Goal: Task Accomplishment & Management: Complete application form

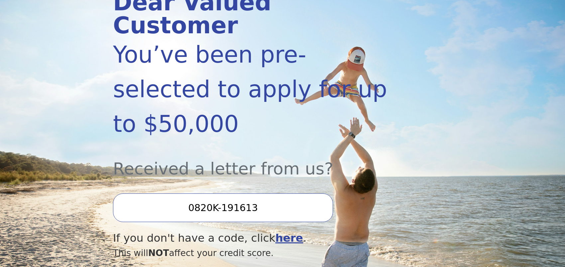
scroll to position [133, 0]
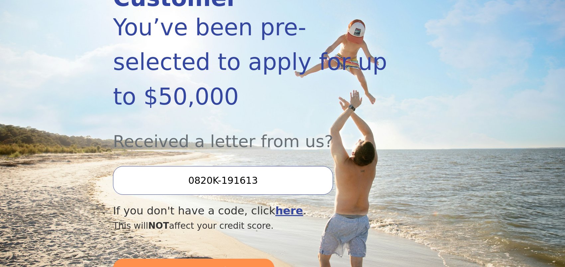
click at [229, 166] on input "0820K-191613" at bounding box center [223, 180] width 220 height 29
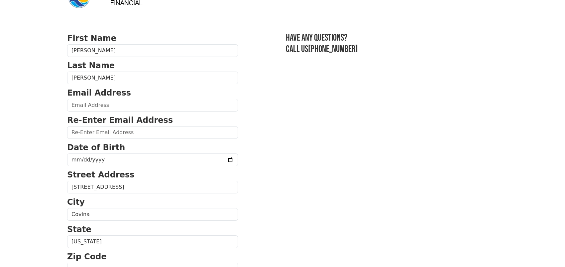
scroll to position [33, 0]
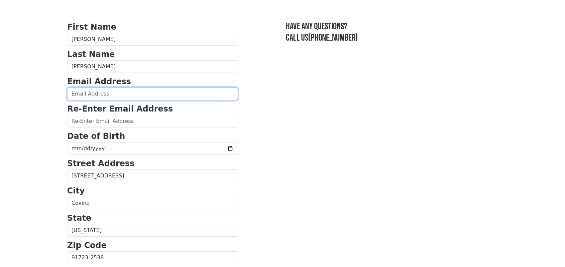
click at [101, 100] on input "email" at bounding box center [152, 93] width 171 height 13
type input "j.azucena34@gmail.com"
type input "(626) 495-5305"
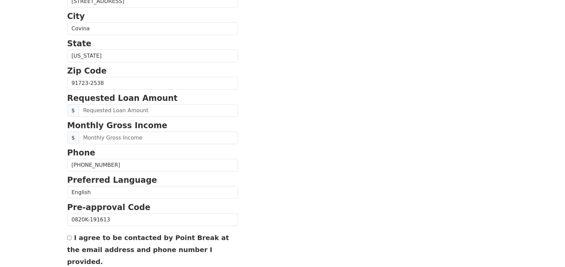
scroll to position [217, 0]
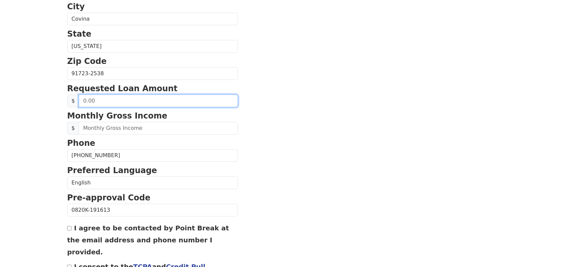
click at [129, 107] on input "text" at bounding box center [158, 100] width 159 height 13
type input "20,000.00"
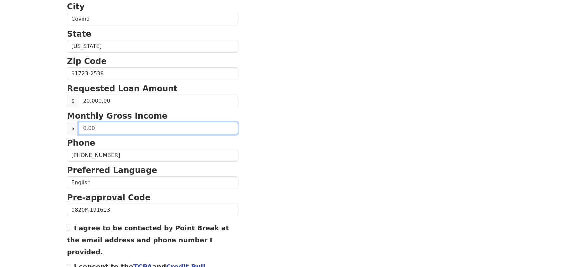
click at [133, 134] on input "text" at bounding box center [158, 128] width 159 height 13
click at [348, 180] on section "First Name Jose Last Name Azucena Email Address j.azucena34@gmail.com Re-Enter …" at bounding box center [282, 74] width 431 height 474
click at [106, 134] on input "text" at bounding box center [158, 128] width 159 height 13
click at [105, 134] on input "text" at bounding box center [158, 128] width 159 height 13
type input "11,666.00"
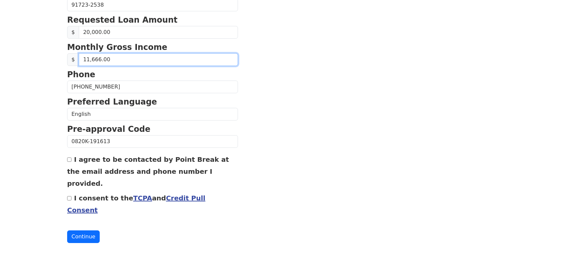
scroll to position [347, 0]
click at [68, 196] on input "I consent to the TCPA and Credit Pull Consent" at bounding box center [69, 198] width 4 height 4
click at [70, 196] on input "I consent to the TCPA and Credit Pull Consent" at bounding box center [69, 198] width 4 height 4
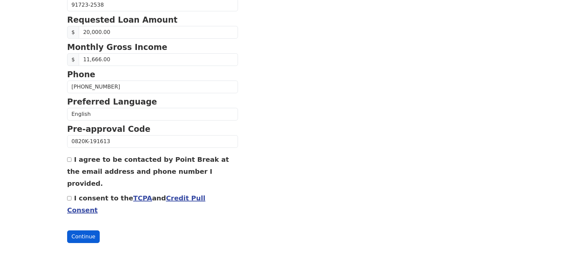
click at [88, 231] on button "Continue" at bounding box center [83, 236] width 33 height 13
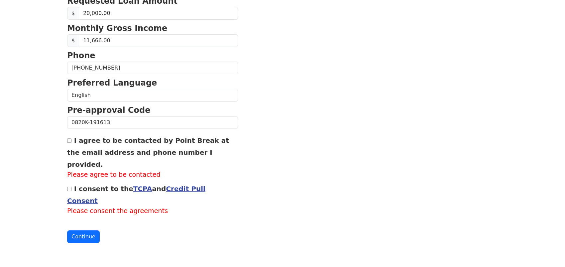
click at [69, 191] on input "I consent to the TCPA and Credit Pull Consent" at bounding box center [69, 189] width 4 height 4
checkbox input "true"
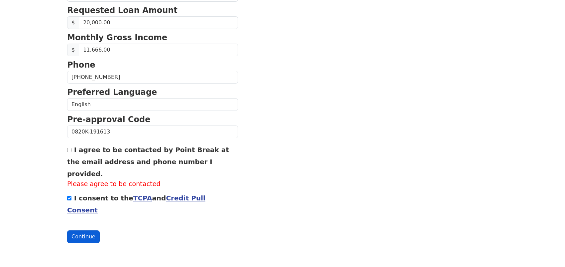
click at [85, 243] on button "Continue" at bounding box center [83, 236] width 33 height 13
click at [70, 152] on input "I agree to be contacted by Point Break at the email address and phone number I …" at bounding box center [69, 150] width 4 height 4
checkbox input "true"
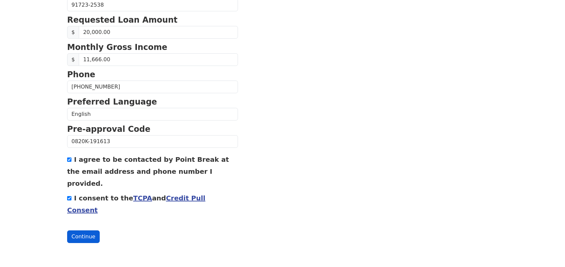
click at [93, 233] on button "Continue" at bounding box center [83, 236] width 33 height 13
click at [89, 236] on button "Continue" at bounding box center [83, 236] width 33 height 13
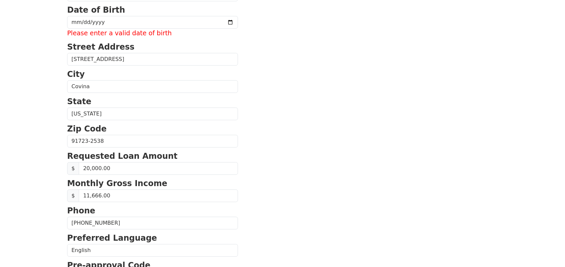
scroll to position [0, 0]
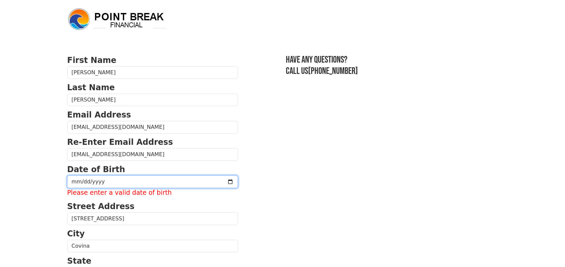
click at [110, 188] on input "date" at bounding box center [152, 181] width 171 height 13
click at [74, 188] on input "date" at bounding box center [152, 181] width 171 height 13
type input "1981-07-30"
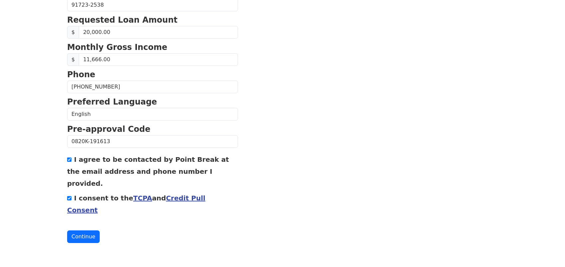
scroll to position [347, 0]
click at [95, 236] on button "Continue" at bounding box center [83, 236] width 33 height 13
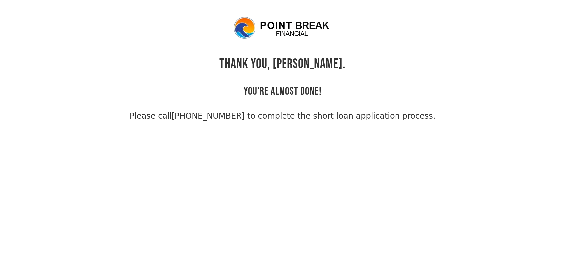
click at [95, 65] on div "THANK YOU, [PERSON_NAME]. YOU'RE ALMOST DONE! Please call [PHONE_NUMBER] to com…" at bounding box center [282, 69] width 431 height 106
